Goal: Find specific page/section: Find specific page/section

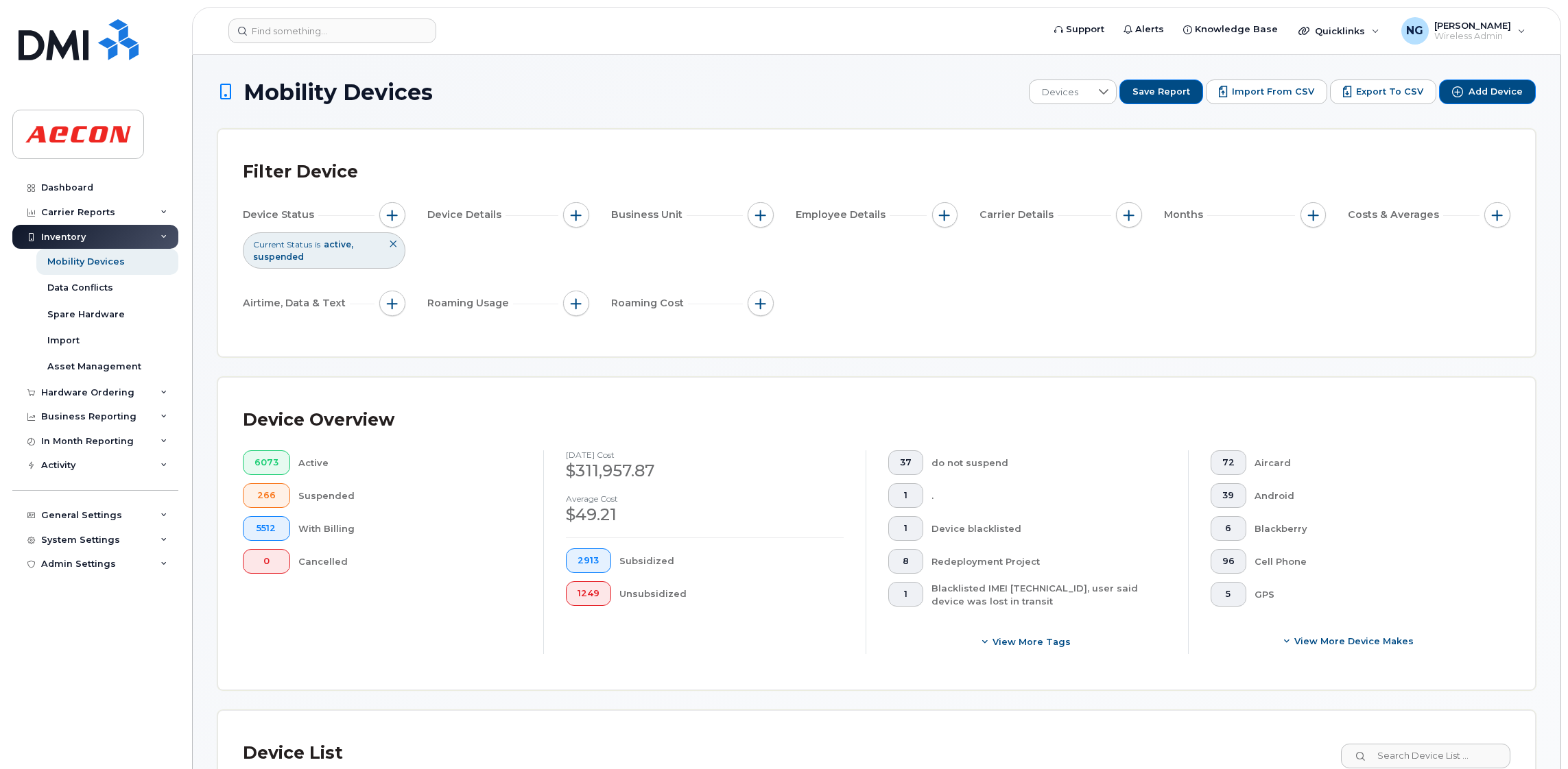
scroll to position [412, 0]
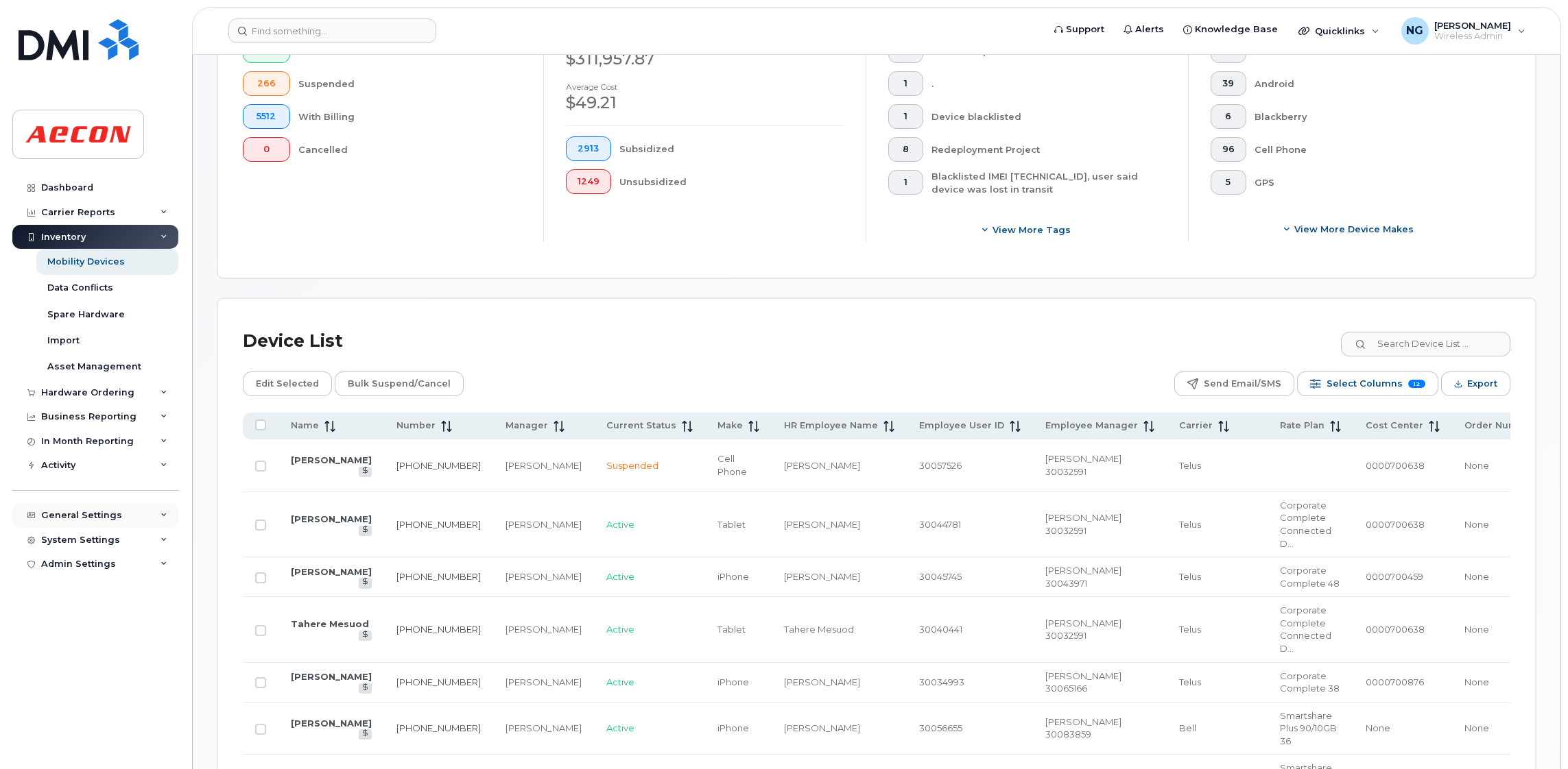
click at [102, 519] on div "General Settings" at bounding box center [81, 516] width 81 height 11
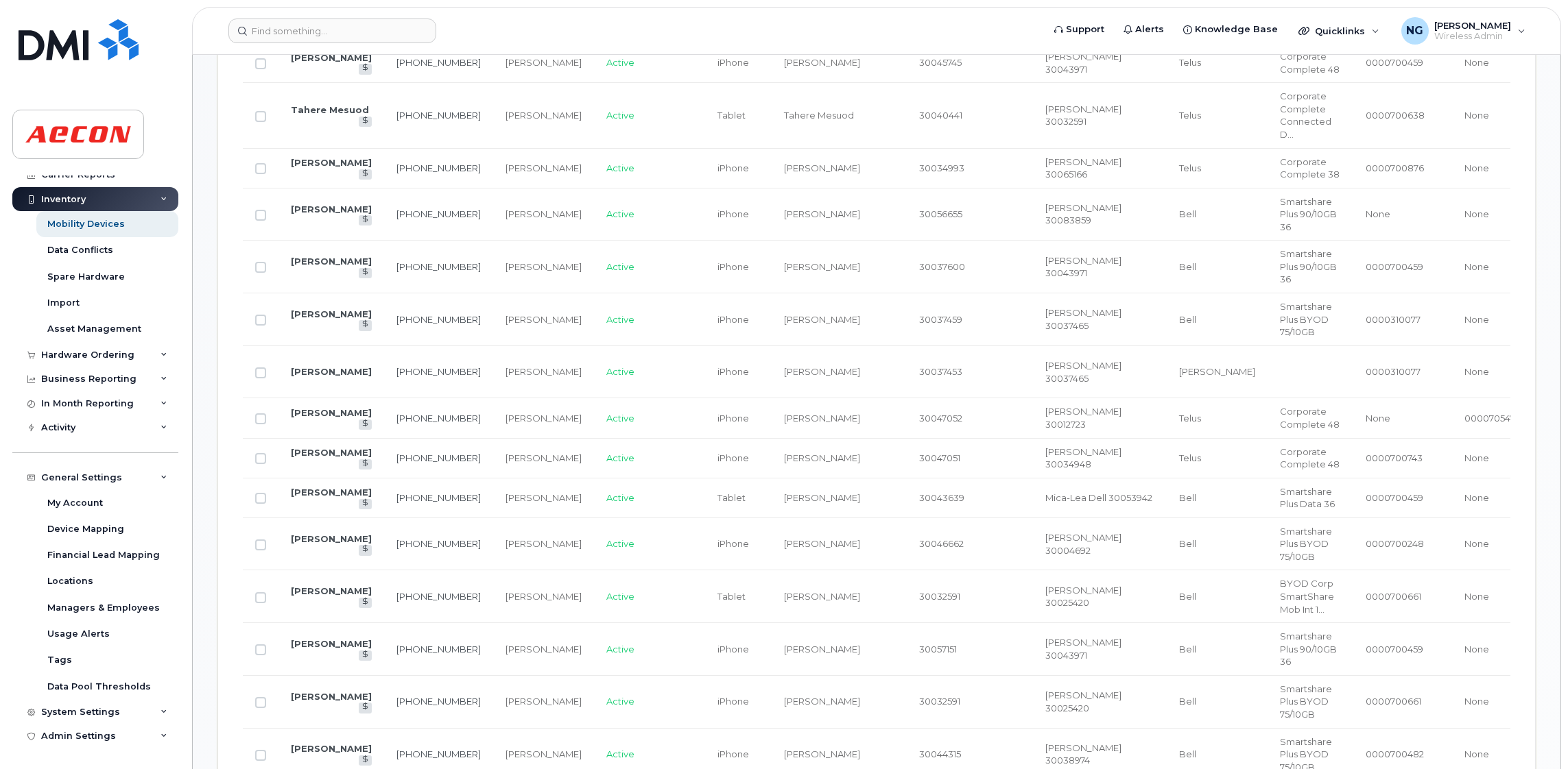
scroll to position [0, 0]
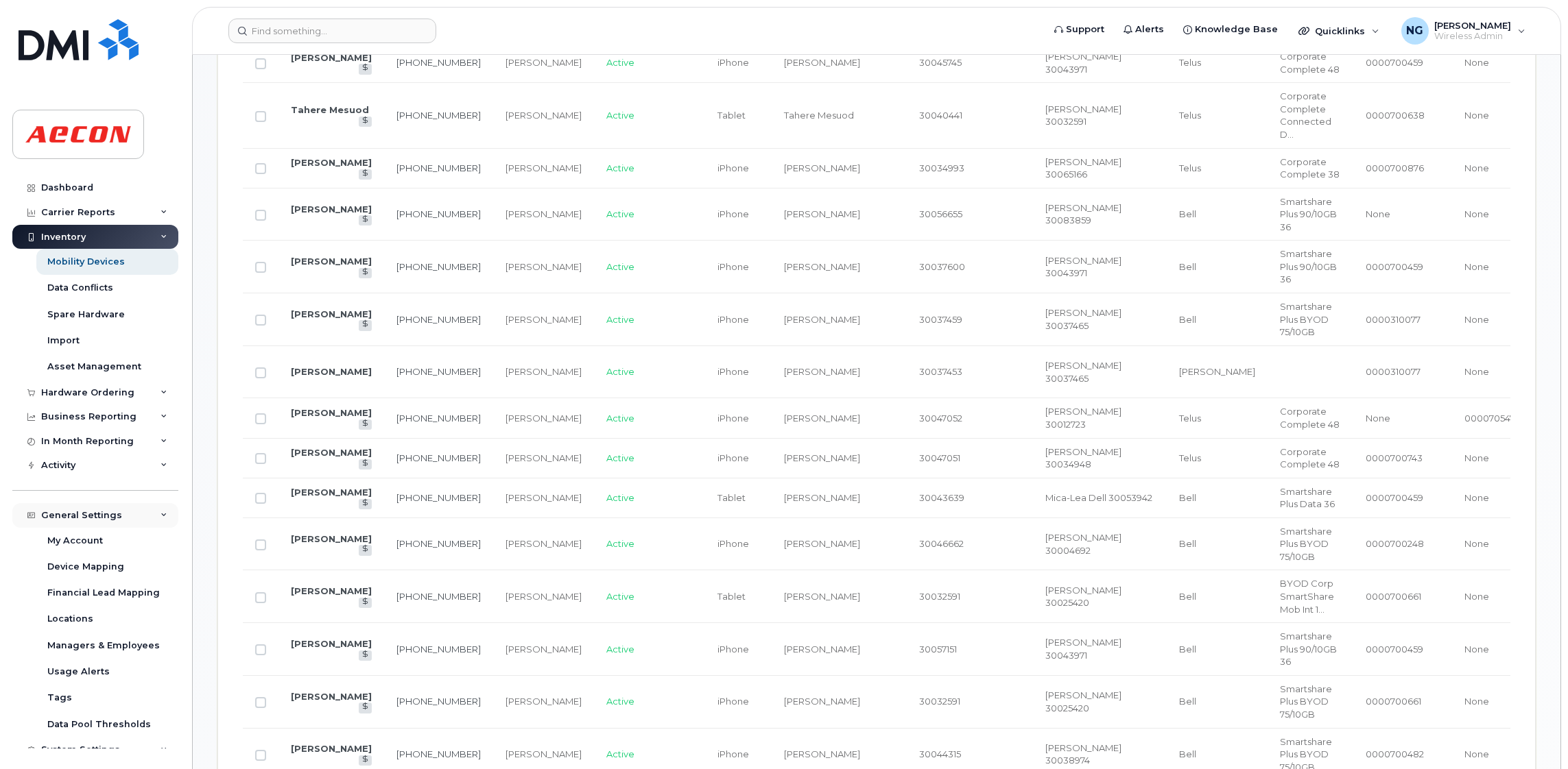
click at [102, 516] on div "General Settings" at bounding box center [81, 516] width 81 height 11
click at [77, 567] on div "Admin Settings" at bounding box center [78, 564] width 75 height 11
click at [79, 573] on div "Admin Settings" at bounding box center [95, 564] width 166 height 25
click at [104, 546] on div "System Settings" at bounding box center [80, 540] width 79 height 11
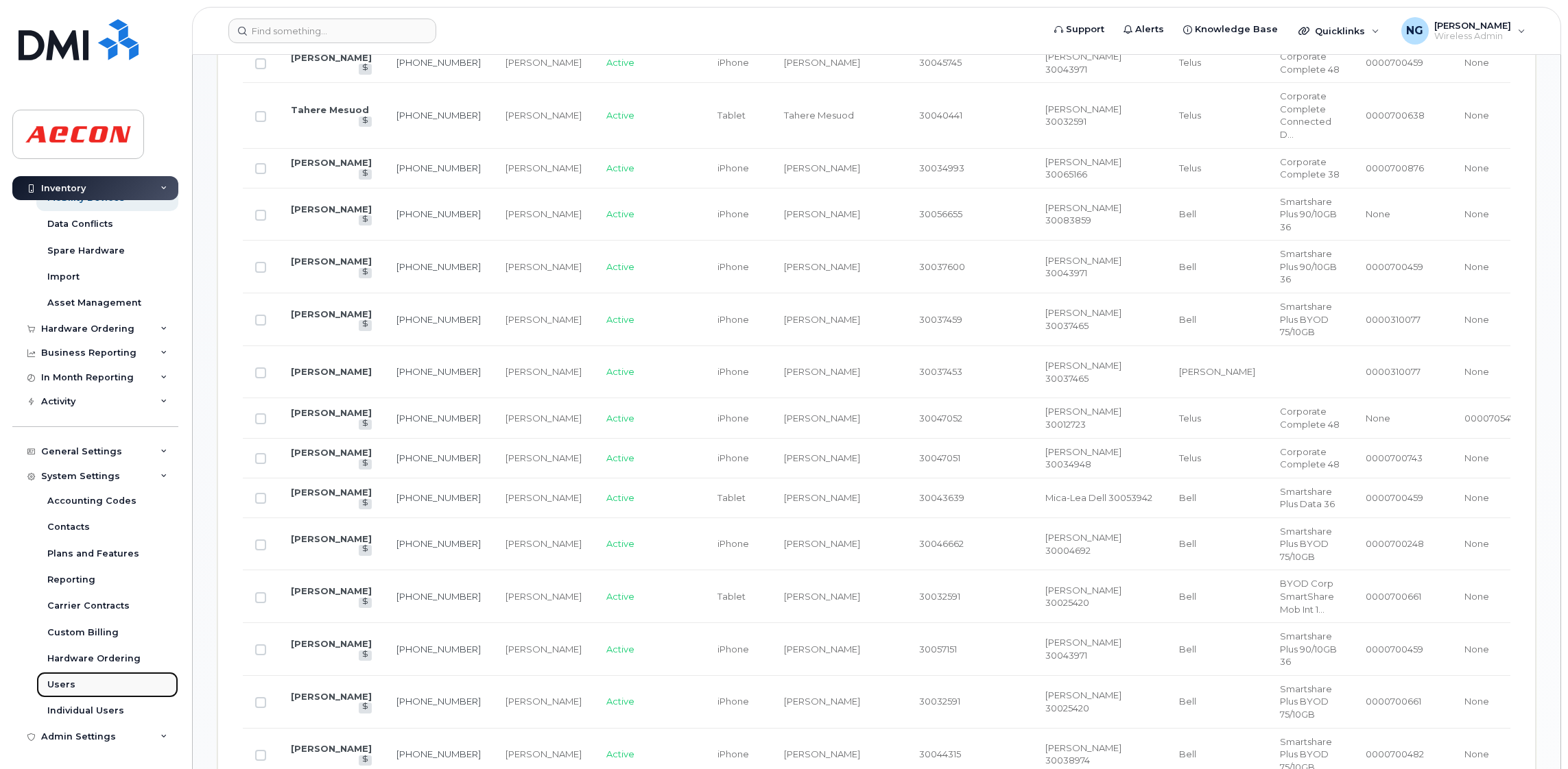
click at [65, 680] on div "Users" at bounding box center [61, 684] width 28 height 12
